Goal: Task Accomplishment & Management: Use online tool/utility

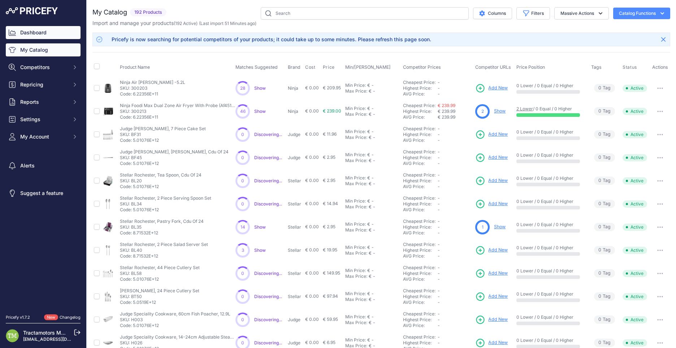
click at [37, 30] on link "Dashboard" at bounding box center [43, 32] width 75 height 13
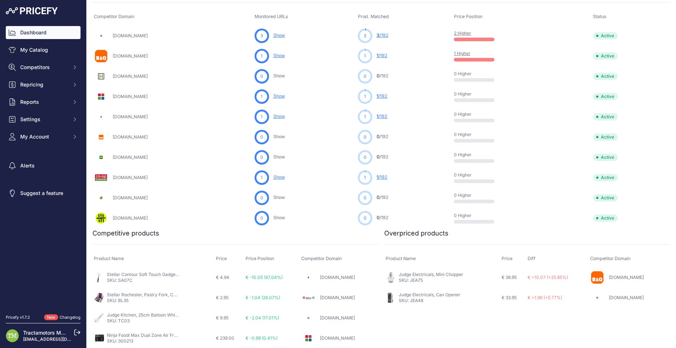
scroll to position [253, 0]
click at [136, 273] on link "Stellar Contour Soft Touch Gadgets, Bottle Opener" at bounding box center [158, 273] width 103 height 5
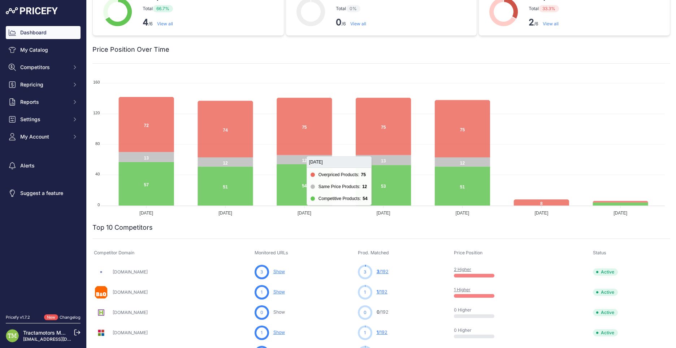
scroll to position [0, 0]
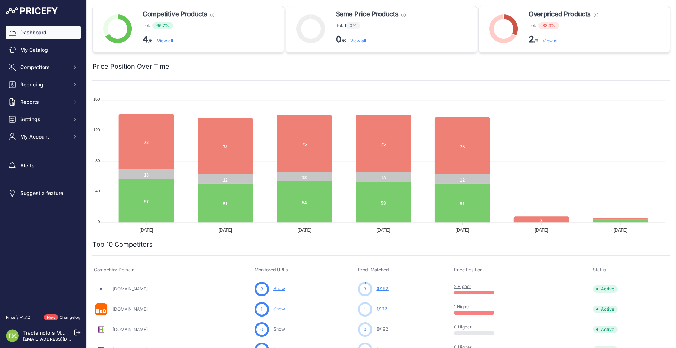
click at [169, 41] on link "View all" at bounding box center [165, 40] width 16 height 5
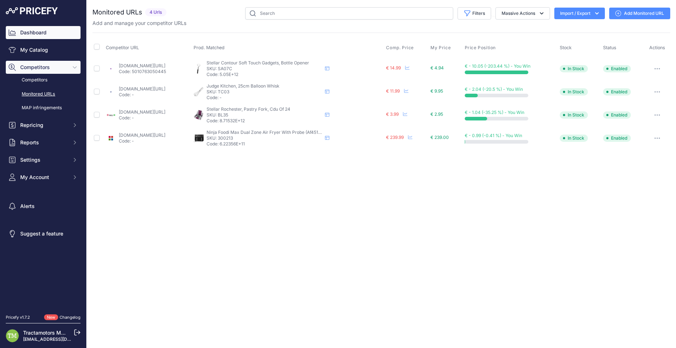
click at [52, 33] on link "Dashboard" at bounding box center [43, 32] width 75 height 13
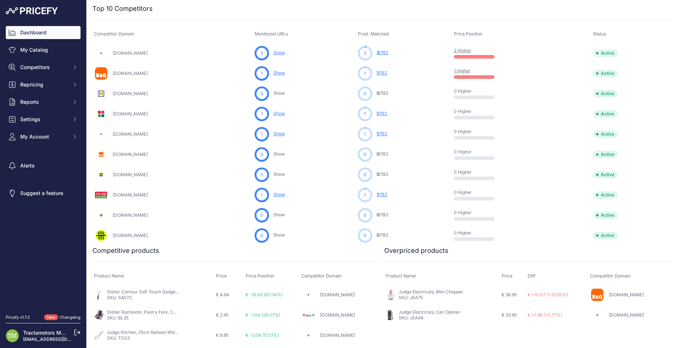
scroll to position [253, 0]
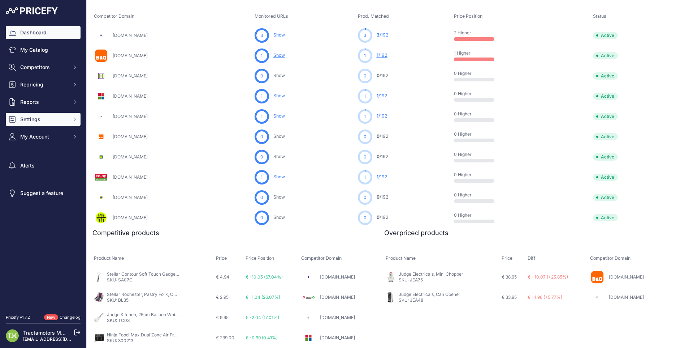
click at [55, 123] on button "Settings" at bounding box center [43, 119] width 75 height 13
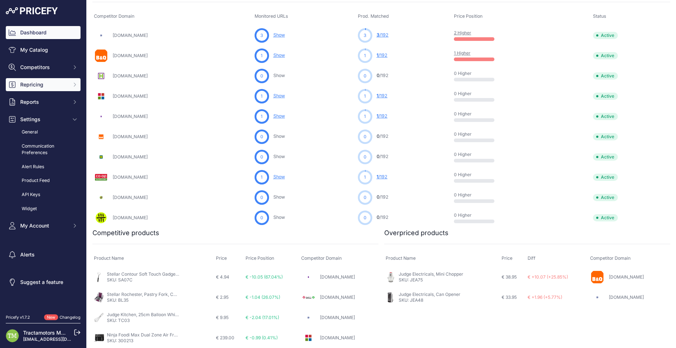
click at [57, 85] on span "Repricing" at bounding box center [43, 84] width 47 height 7
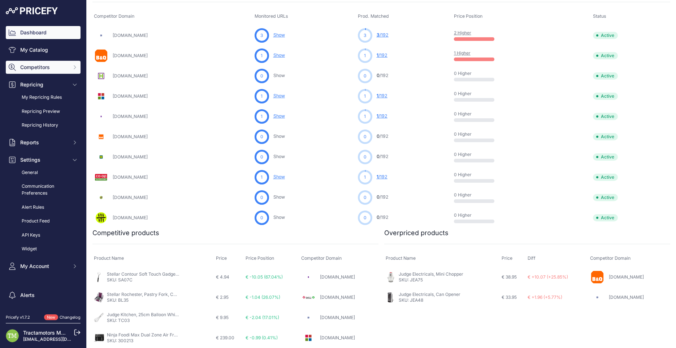
click at [54, 67] on span "Competitors" at bounding box center [43, 67] width 47 height 7
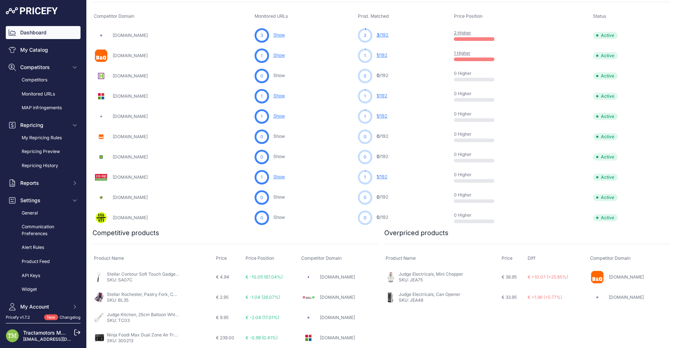
click at [51, 34] on link "Dashboard" at bounding box center [43, 32] width 75 height 13
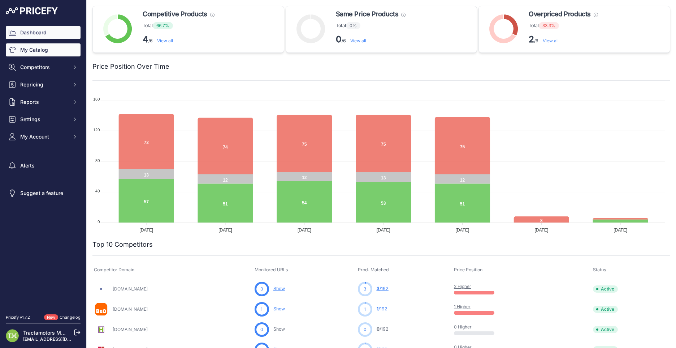
click at [49, 54] on link "My Catalog" at bounding box center [43, 49] width 75 height 13
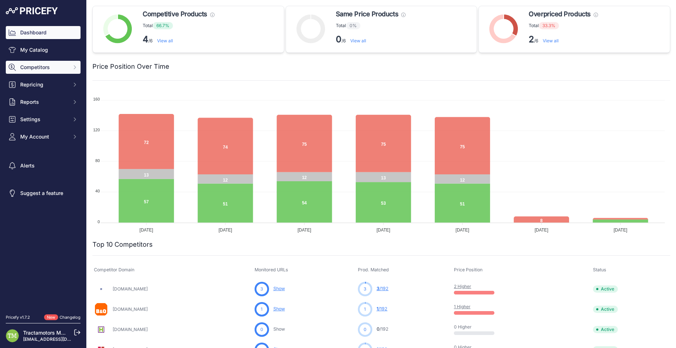
click at [52, 61] on button "Competitors" at bounding box center [43, 67] width 75 height 13
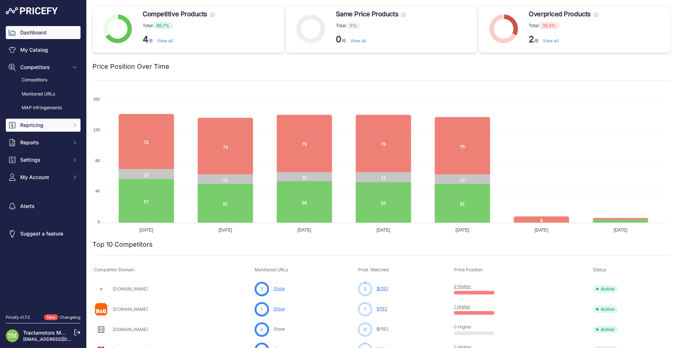
click at [54, 129] on button "Repricing" at bounding box center [43, 124] width 75 height 13
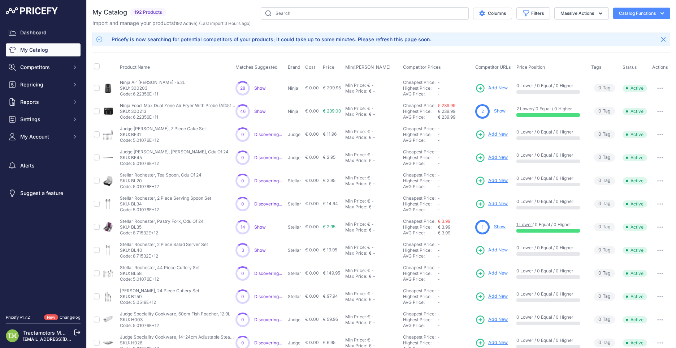
click at [260, 89] on span "Show" at bounding box center [260, 87] width 12 height 5
click at [43, 34] on link "Dashboard" at bounding box center [43, 32] width 75 height 13
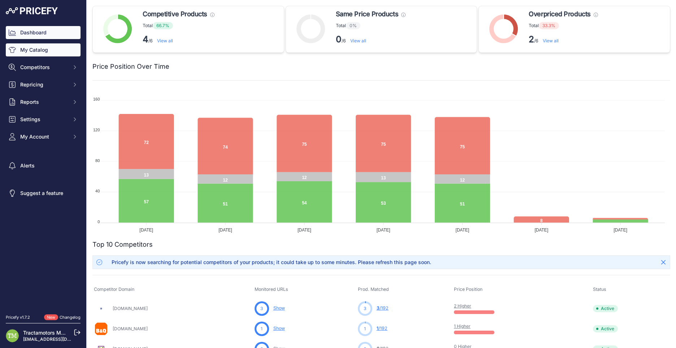
click at [38, 52] on link "My Catalog" at bounding box center [43, 49] width 75 height 13
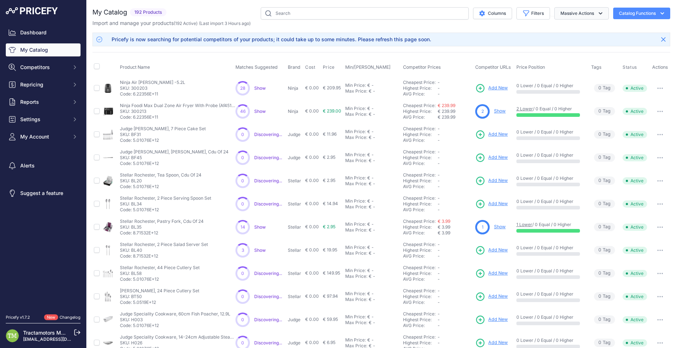
click at [582, 12] on button "Massive Actions" at bounding box center [581, 13] width 55 height 12
click at [629, 9] on button "Catalog Functions" at bounding box center [641, 14] width 57 height 12
click at [620, 55] on link "Batch Upload" at bounding box center [629, 54] width 81 height 13
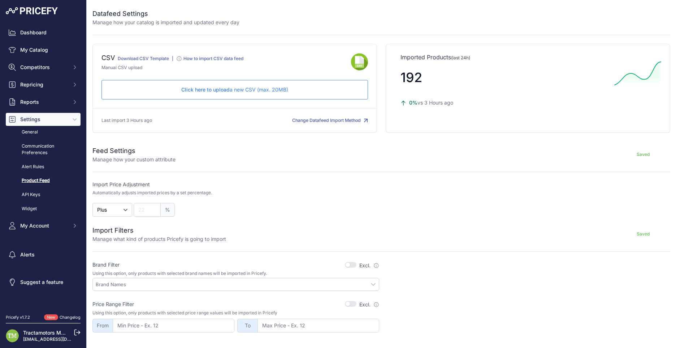
click at [250, 88] on p "Click here to upload a new CSV (max. 20MB)" at bounding box center [235, 89] width 254 height 7
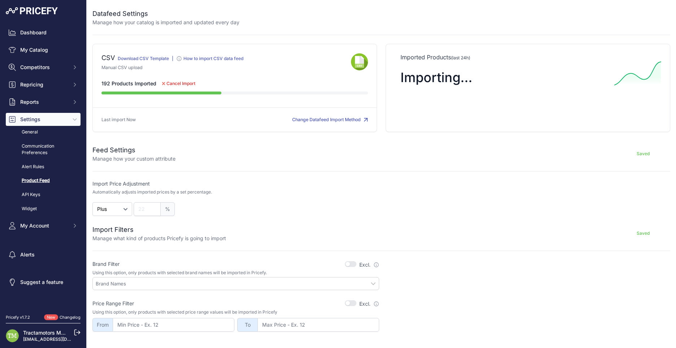
click at [357, 61] on img at bounding box center [359, 62] width 17 height 18
click at [446, 77] on span "Importing..." at bounding box center [437, 77] width 72 height 16
